Goal: Information Seeking & Learning: Learn about a topic

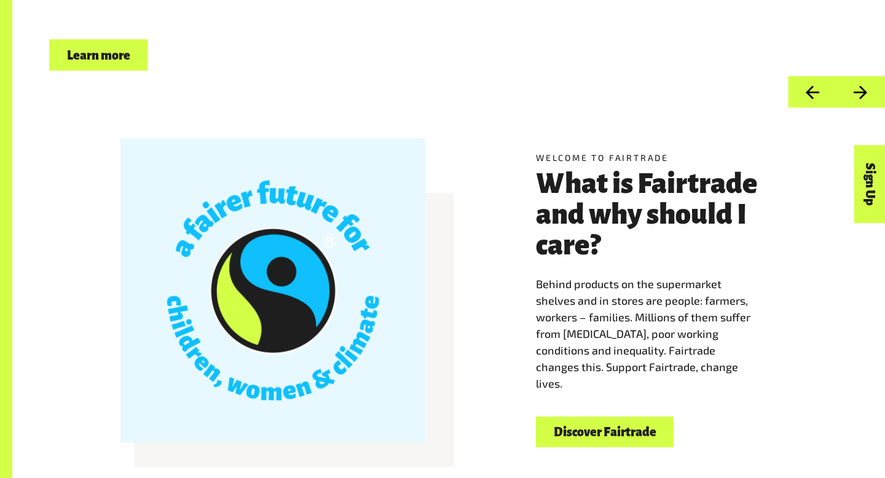
scroll to position [261, 0]
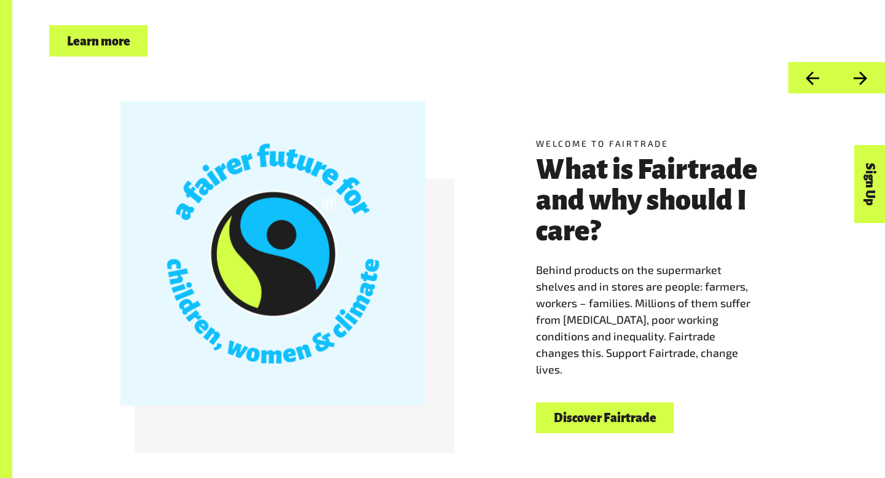
click at [582, 406] on link "Discover Fairtrade" at bounding box center [605, 418] width 138 height 31
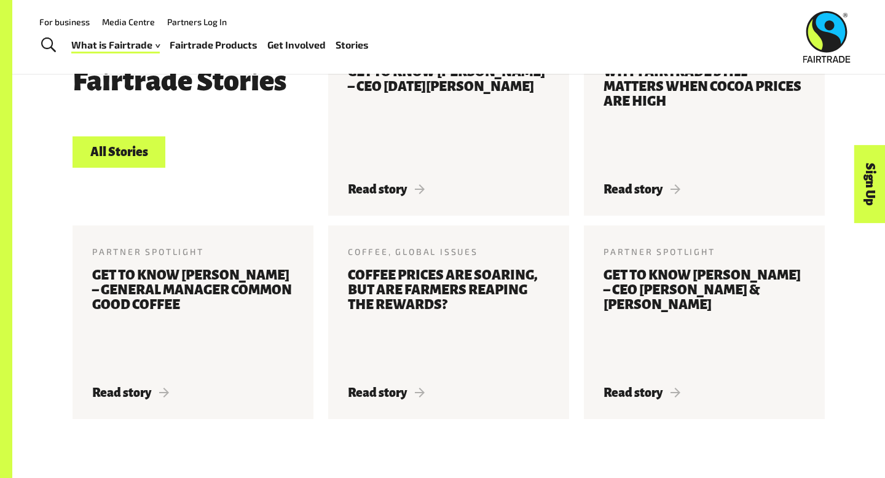
scroll to position [2266, 0]
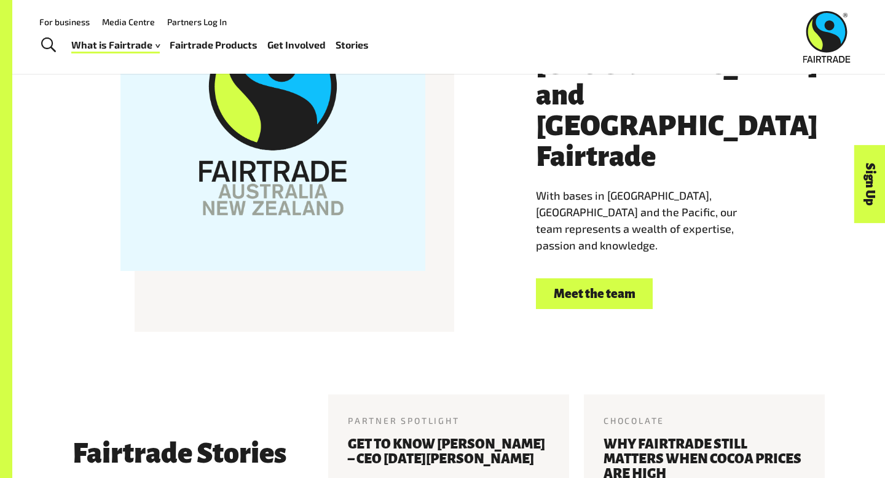
click at [820, 35] on img at bounding box center [827, 37] width 47 height 52
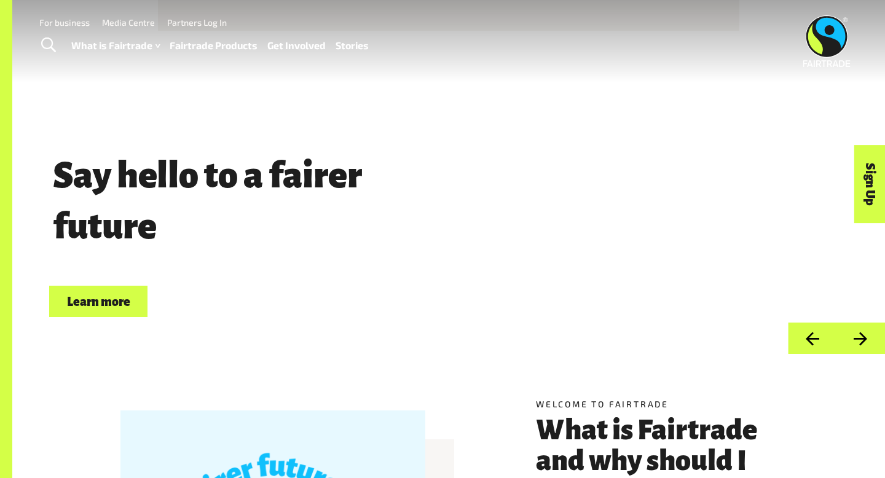
click at [343, 46] on link "Stories" at bounding box center [352, 46] width 33 height 18
